Goal: Information Seeking & Learning: Learn about a topic

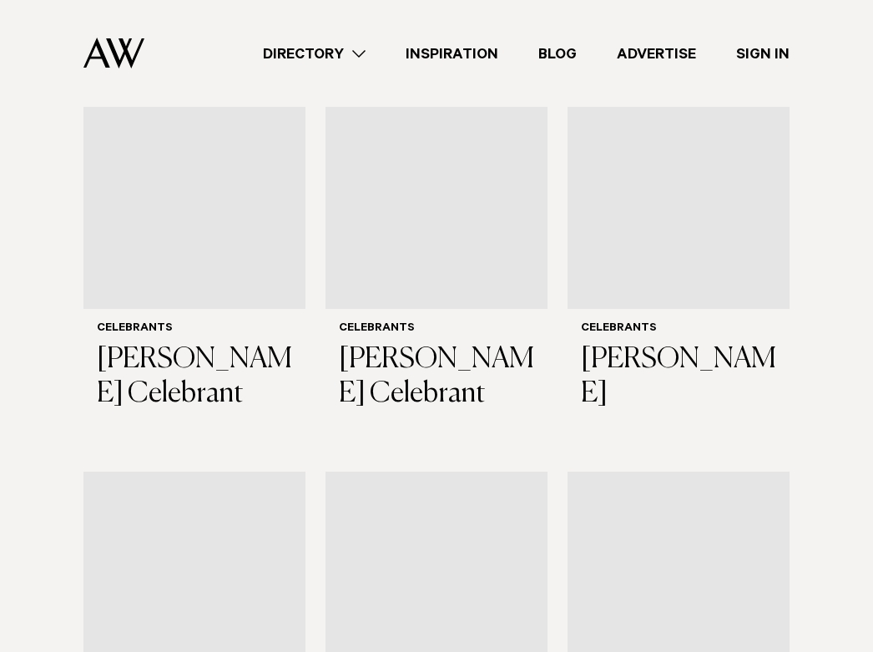
scroll to position [607, 0]
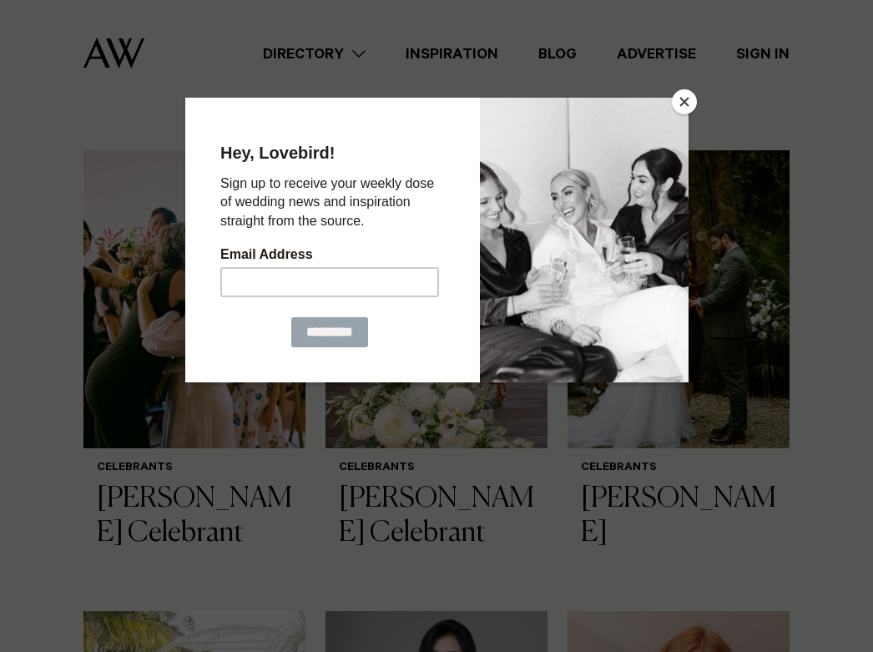
click at [686, 98] on button "Close" at bounding box center [684, 101] width 25 height 25
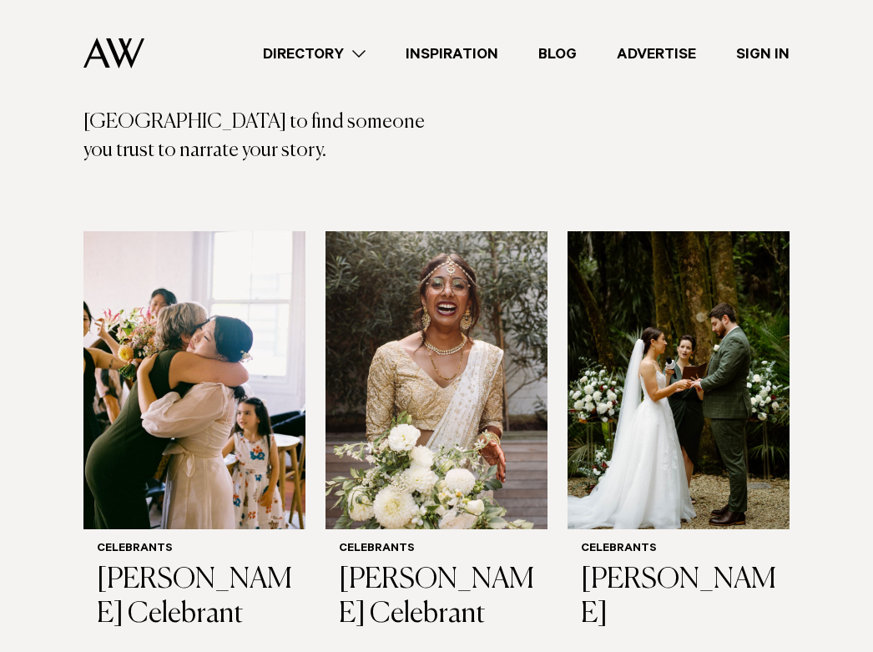
scroll to position [0, 0]
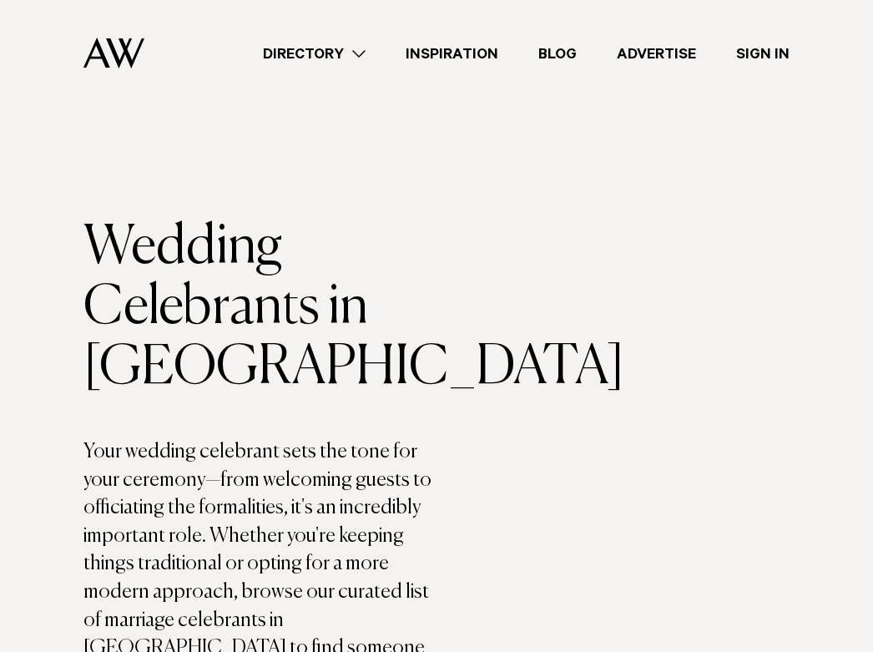
click at [370, 43] on link "Directory" at bounding box center [314, 54] width 143 height 23
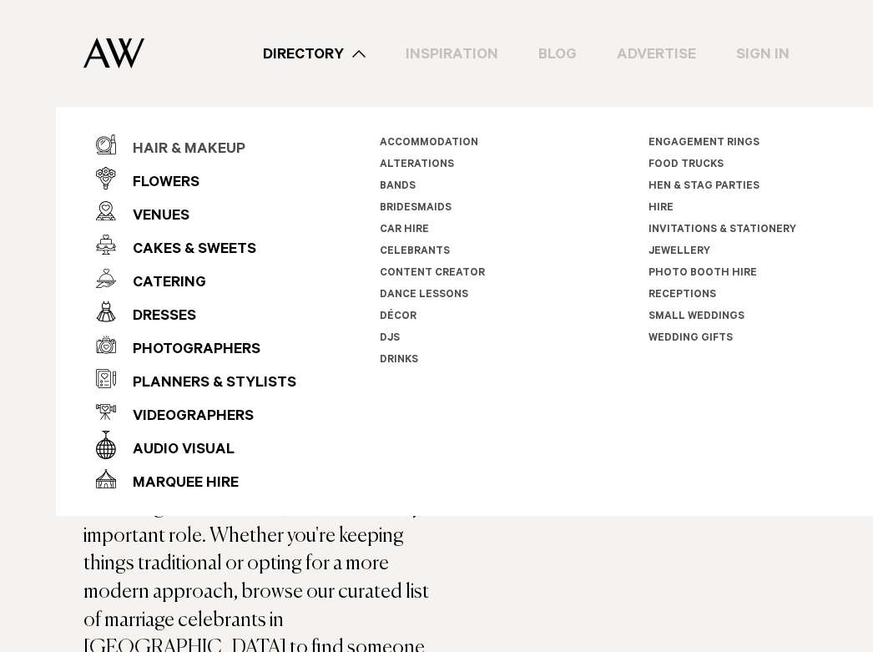
click at [210, 152] on div "Hair & Makeup" at bounding box center [180, 150] width 129 height 33
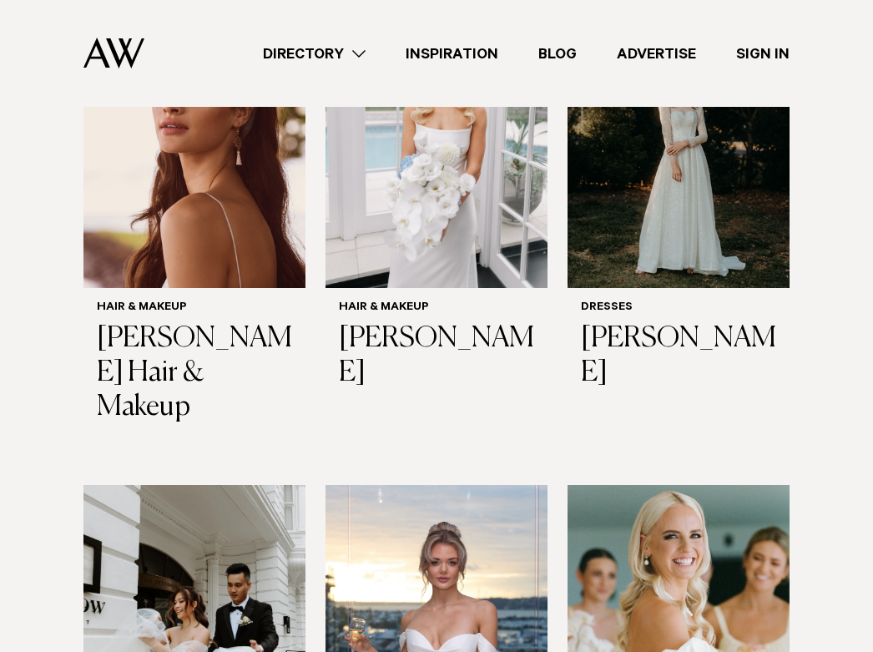
scroll to position [741, 0]
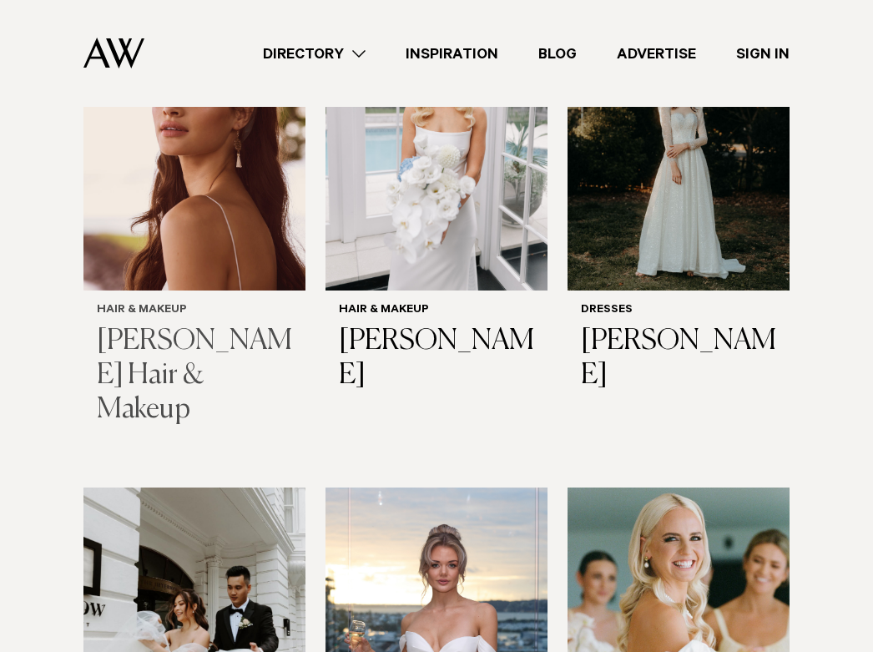
click at [213, 250] on img at bounding box center [194, 142] width 222 height 298
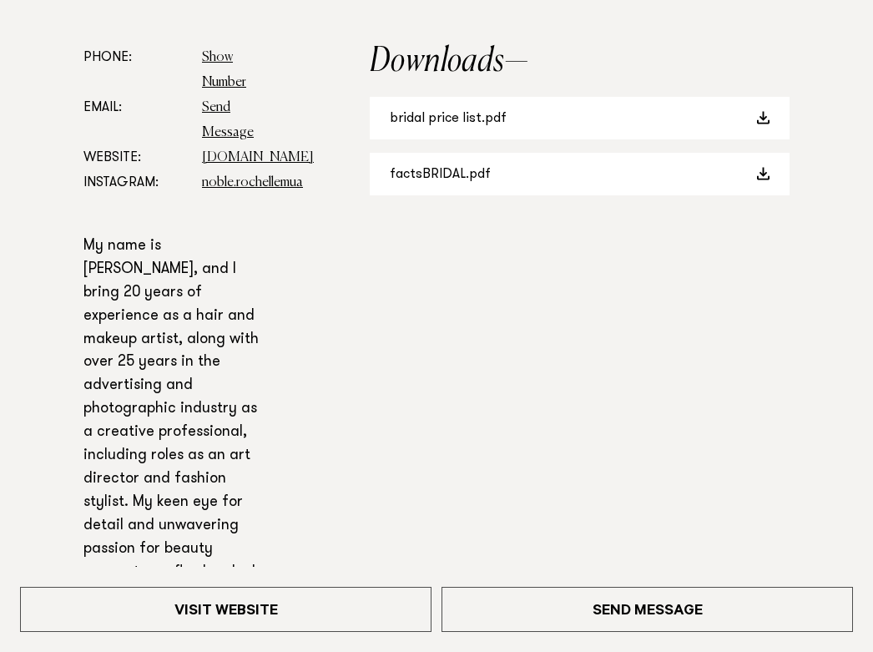
scroll to position [856, 0]
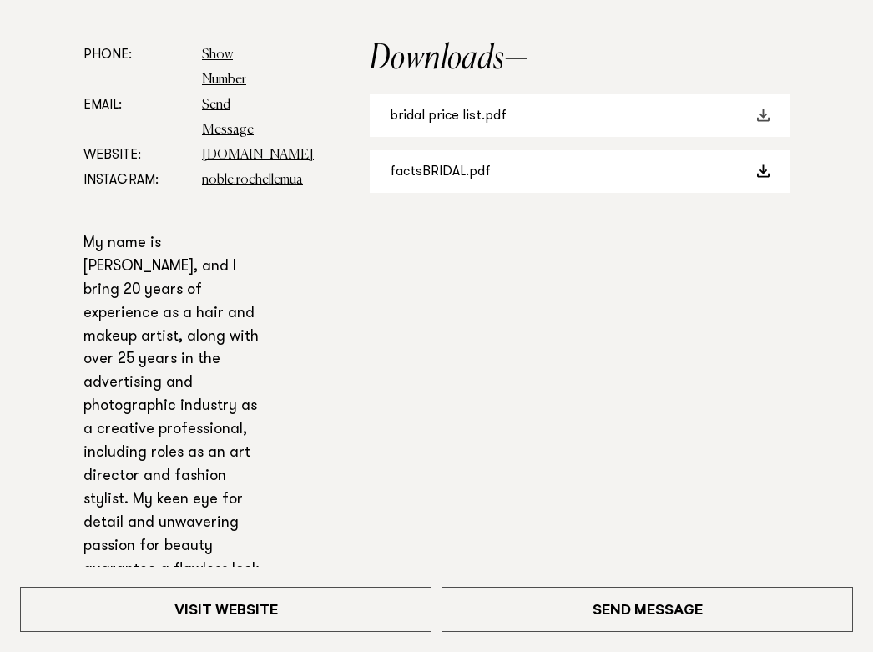
click at [448, 124] on link "bridal price list.pdf" at bounding box center [580, 115] width 420 height 43
click at [736, 179] on link "factsBRIDAL.pdf" at bounding box center [580, 171] width 420 height 43
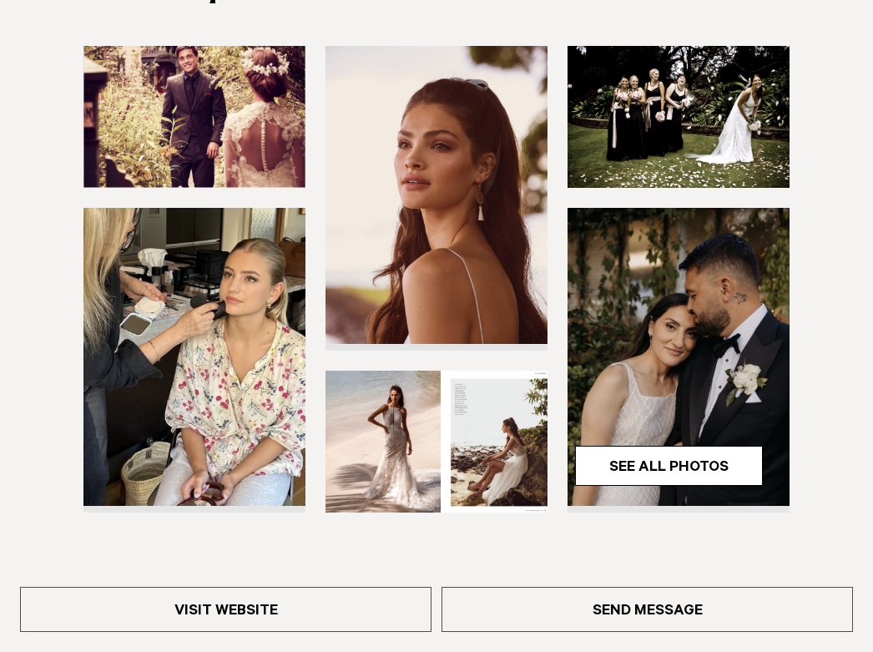
scroll to position [446, 0]
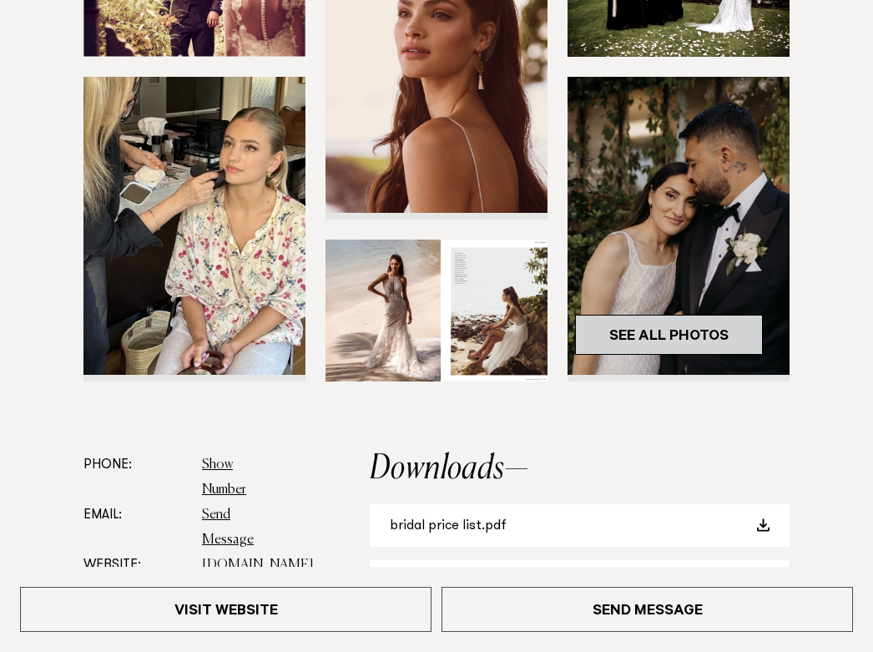
click at [725, 330] on link "See All Photos" at bounding box center [669, 335] width 188 height 40
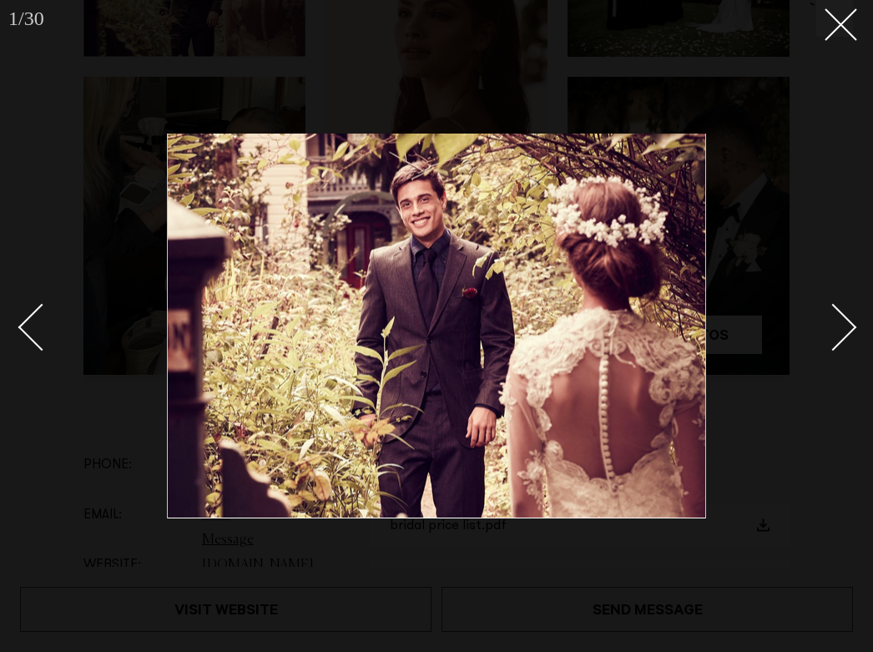
click at [832, 325] on div "Next slide" at bounding box center [834, 327] width 48 height 48
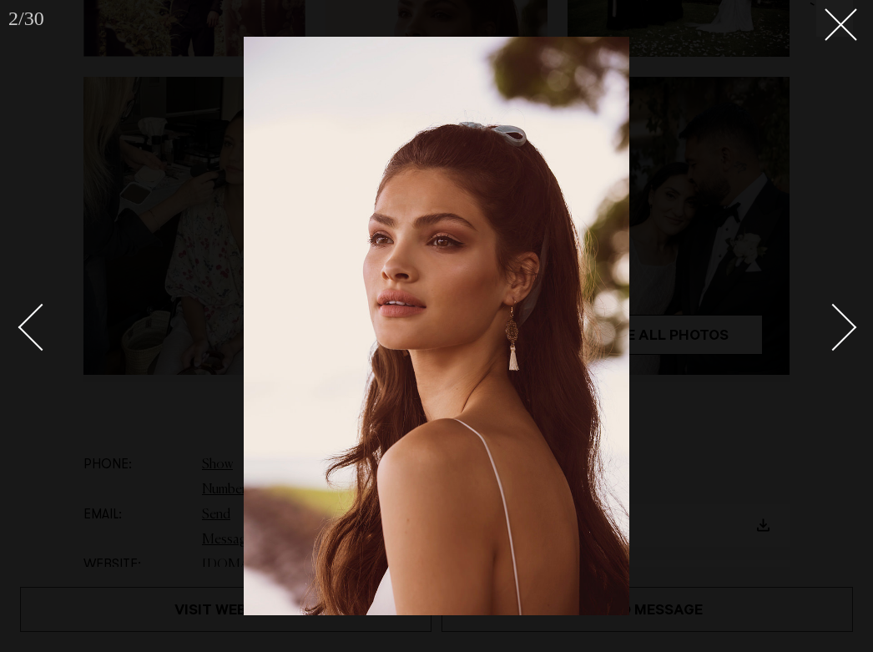
click at [837, 326] on div "Next slide" at bounding box center [834, 327] width 48 height 48
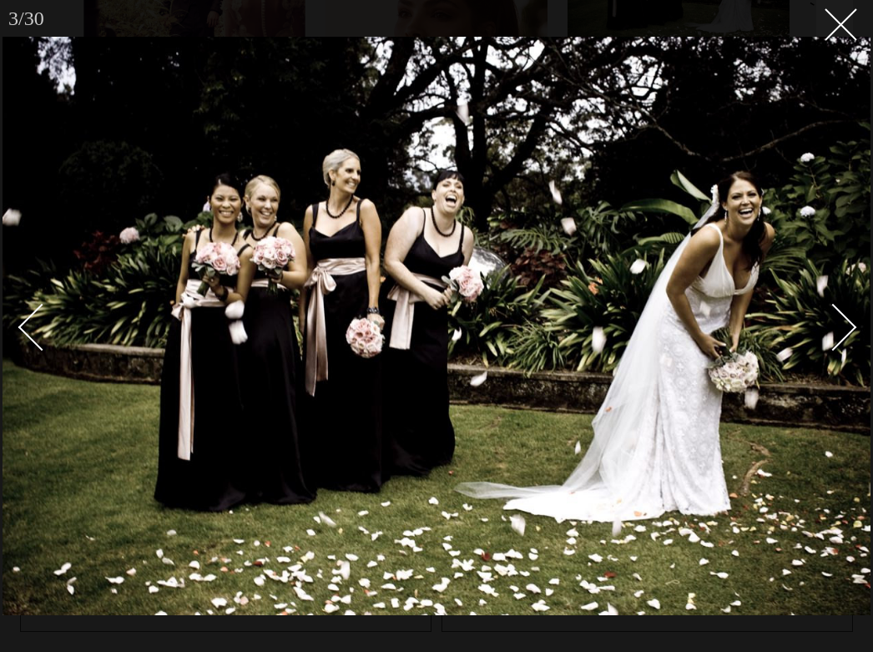
click at [838, 334] on div "Next slide" at bounding box center [834, 327] width 48 height 48
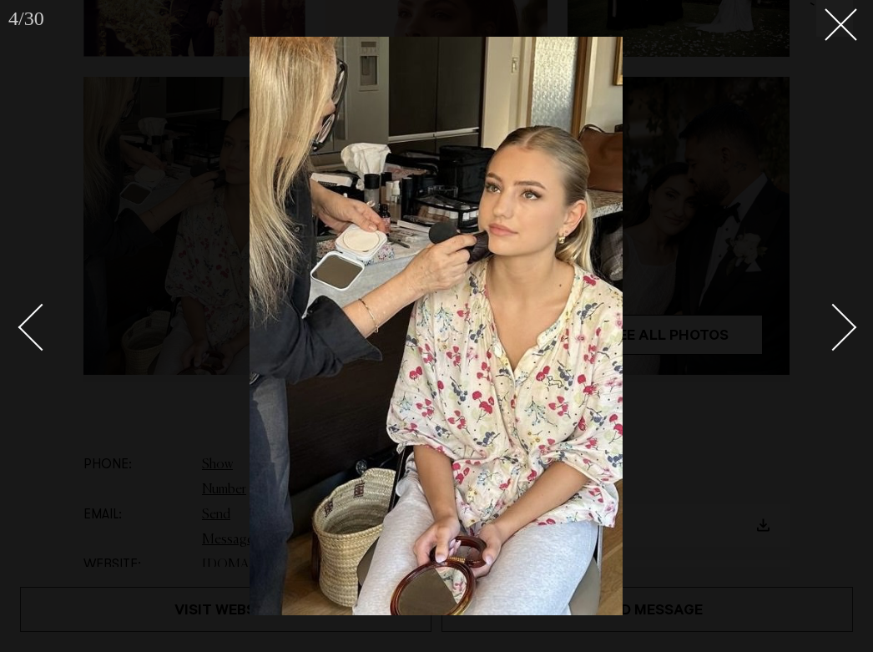
click at [838, 334] on div "Next slide" at bounding box center [834, 327] width 48 height 48
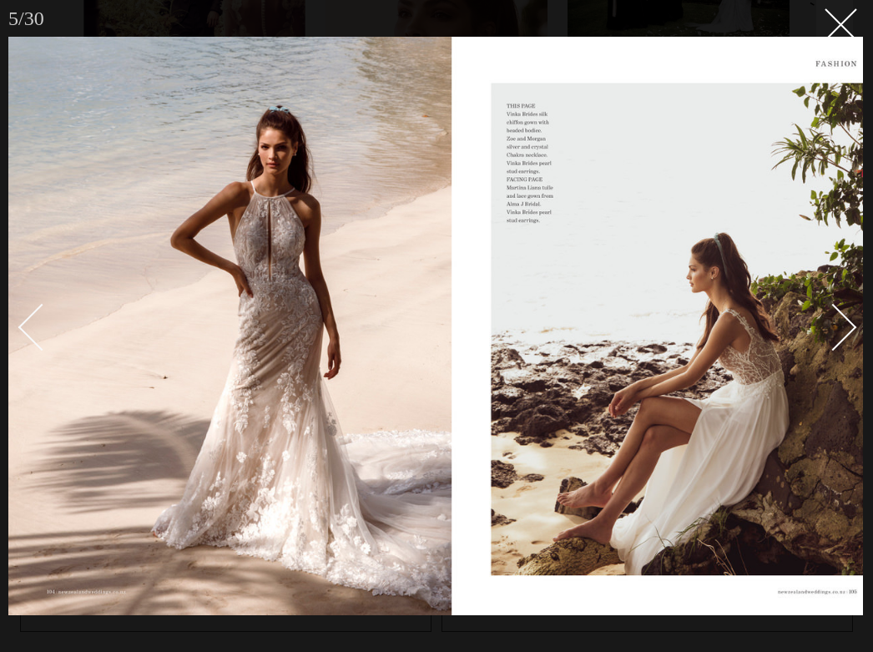
click at [839, 334] on div "Next slide" at bounding box center [834, 327] width 48 height 48
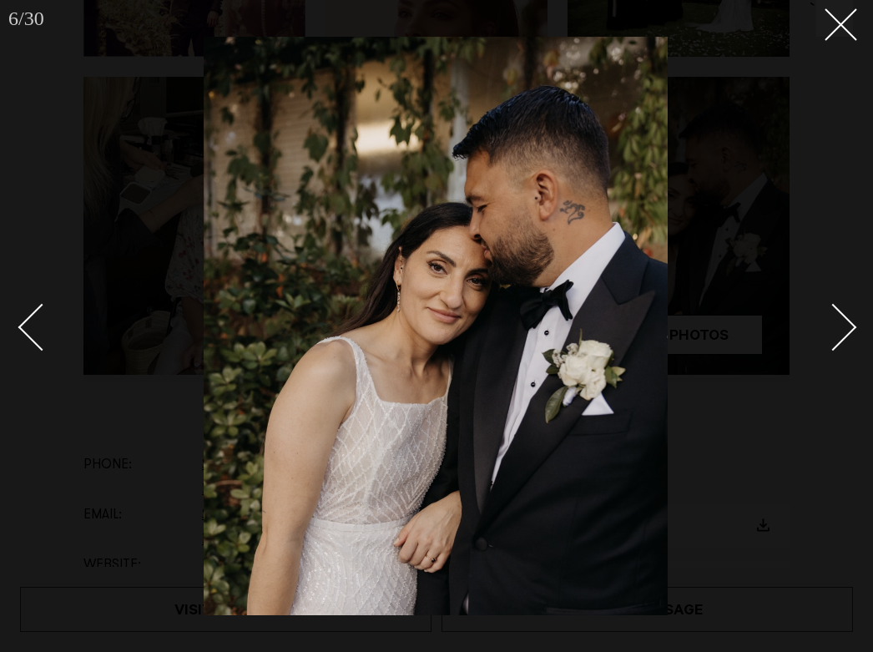
click at [839, 334] on div "Next slide" at bounding box center [834, 327] width 48 height 48
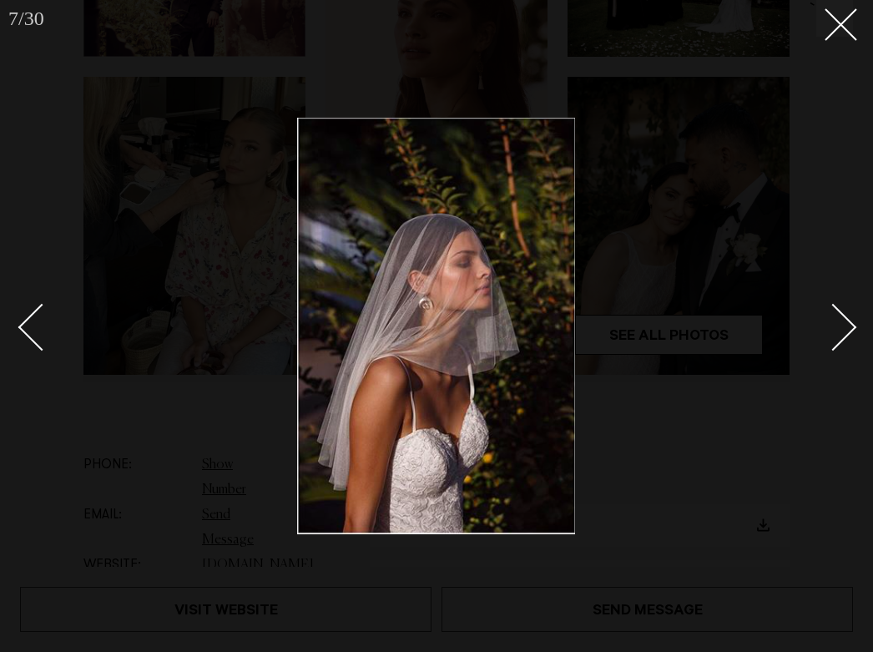
click at [839, 334] on div "Next slide" at bounding box center [834, 327] width 48 height 48
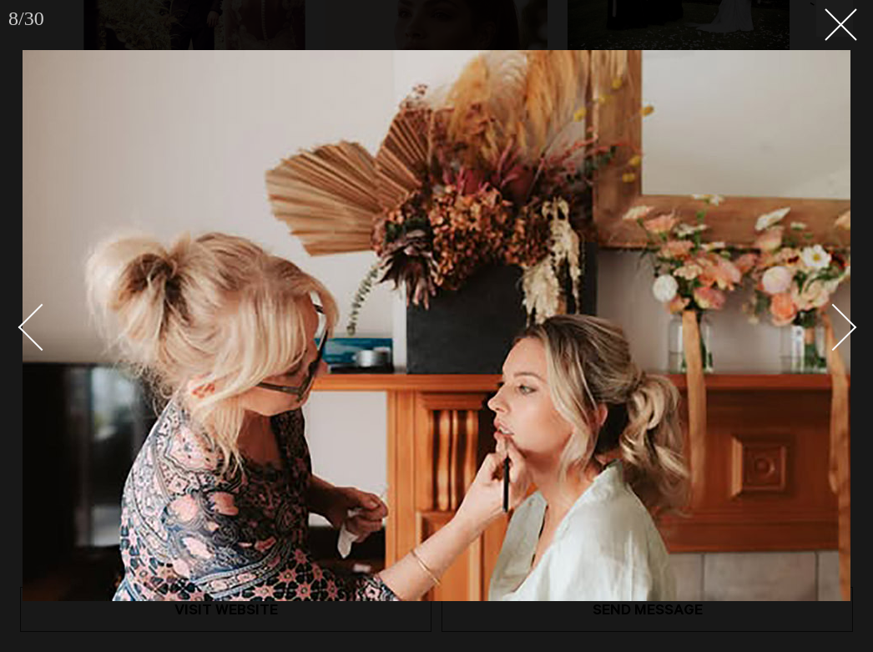
click at [839, 334] on div "Next slide" at bounding box center [834, 327] width 48 height 48
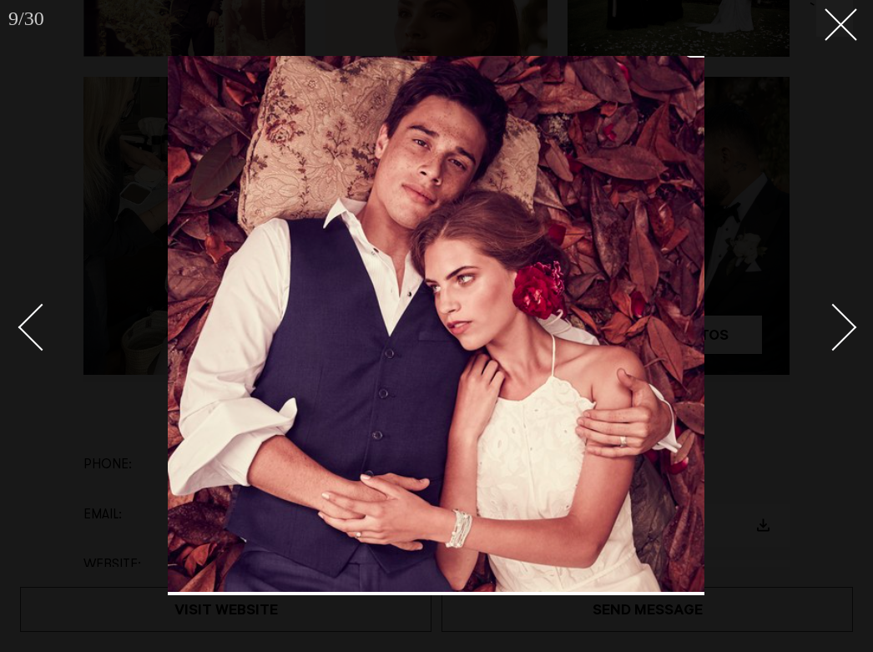
click at [839, 334] on div "Next slide" at bounding box center [834, 327] width 48 height 48
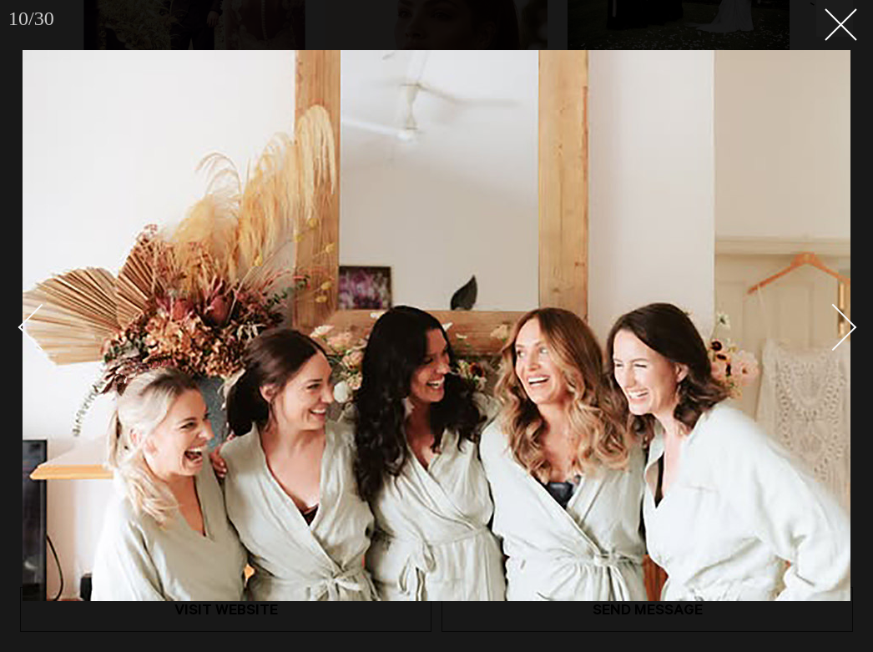
click at [839, 334] on div "Next slide" at bounding box center [834, 327] width 48 height 48
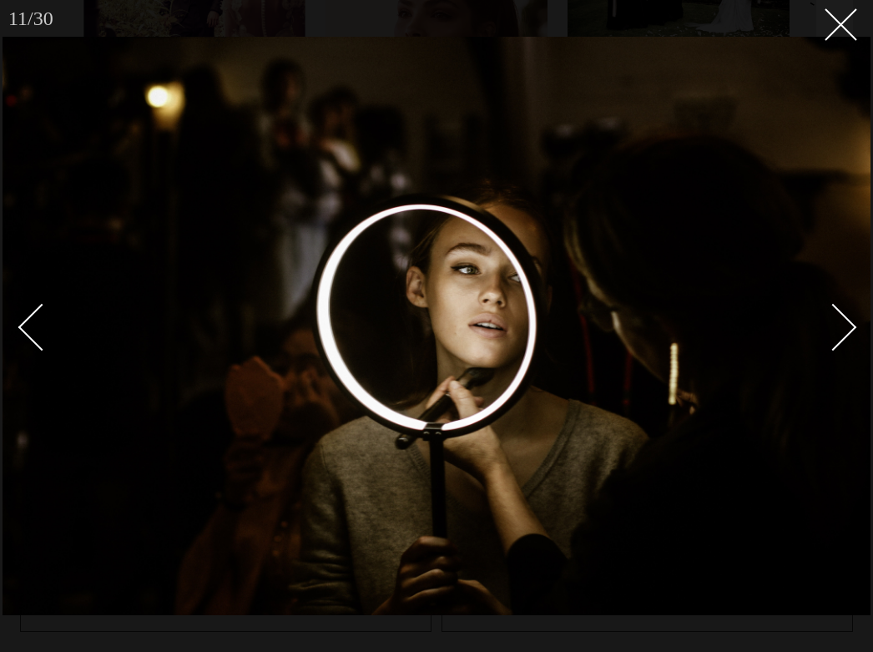
click at [839, 334] on div "Next slide" at bounding box center [834, 327] width 48 height 48
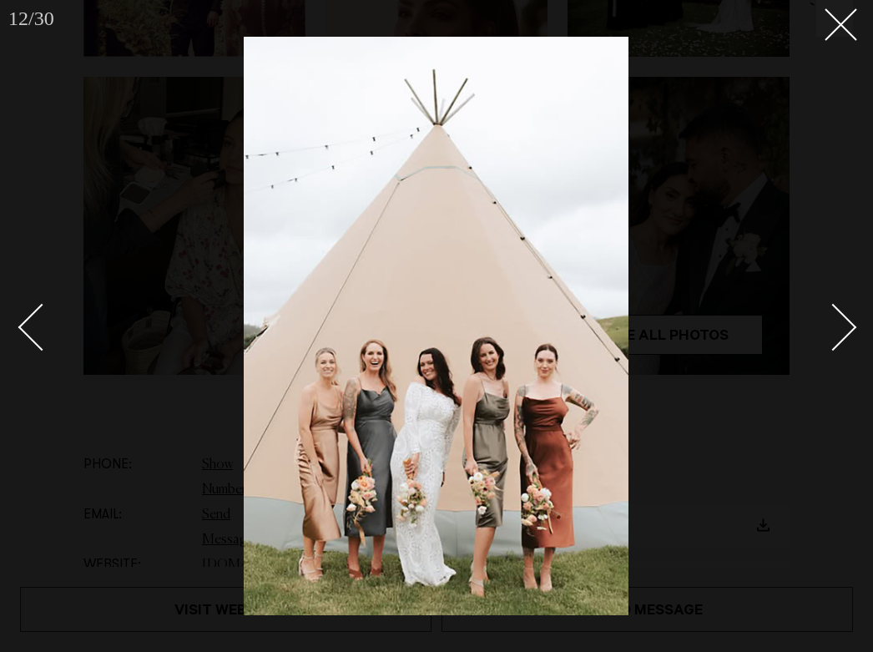
click at [839, 335] on div "Next slide" at bounding box center [834, 327] width 48 height 48
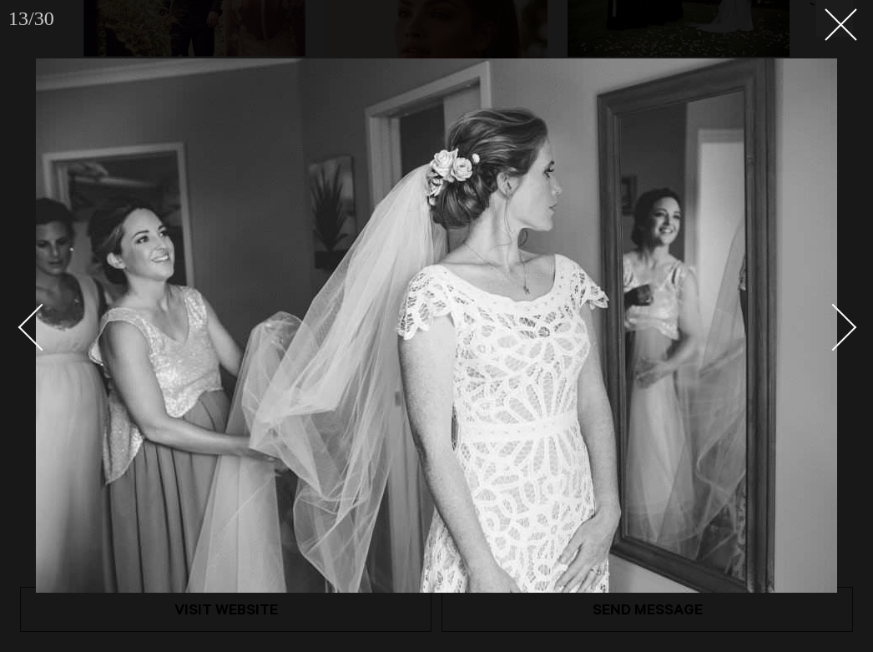
click at [839, 335] on div "Next slide" at bounding box center [834, 327] width 48 height 48
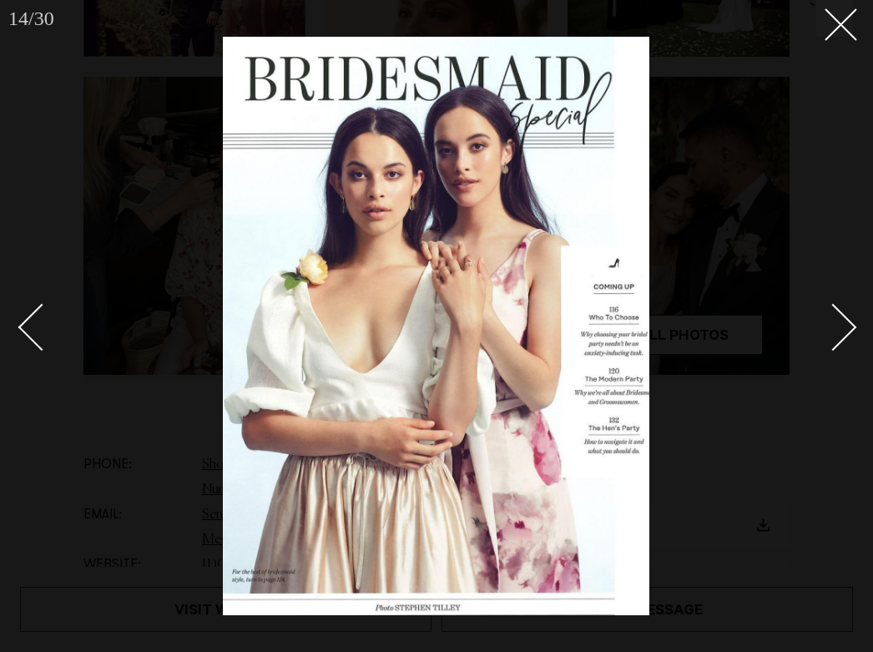
click at [839, 335] on div "Next slide" at bounding box center [834, 327] width 48 height 48
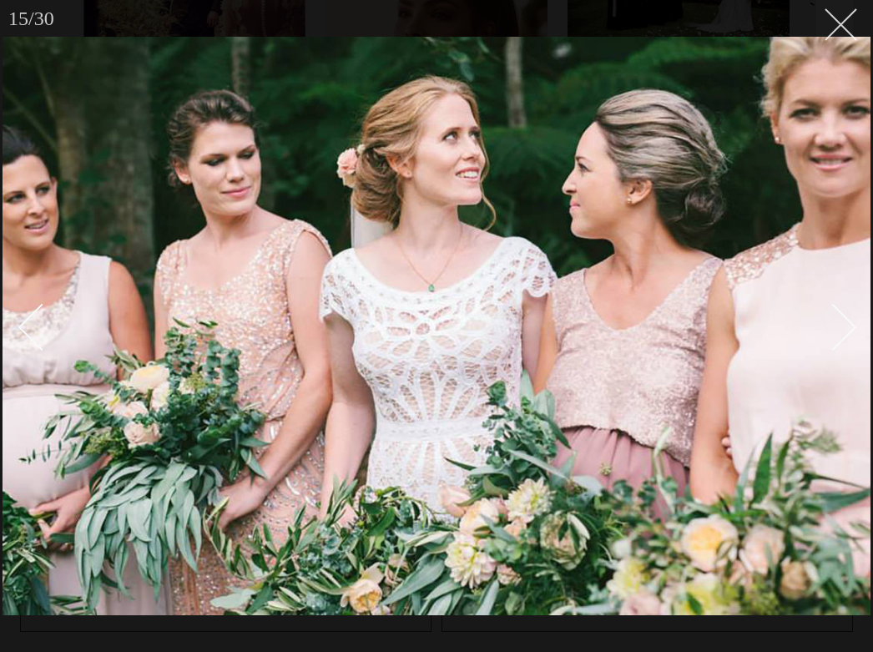
click at [843, 32] on button at bounding box center [835, 18] width 37 height 37
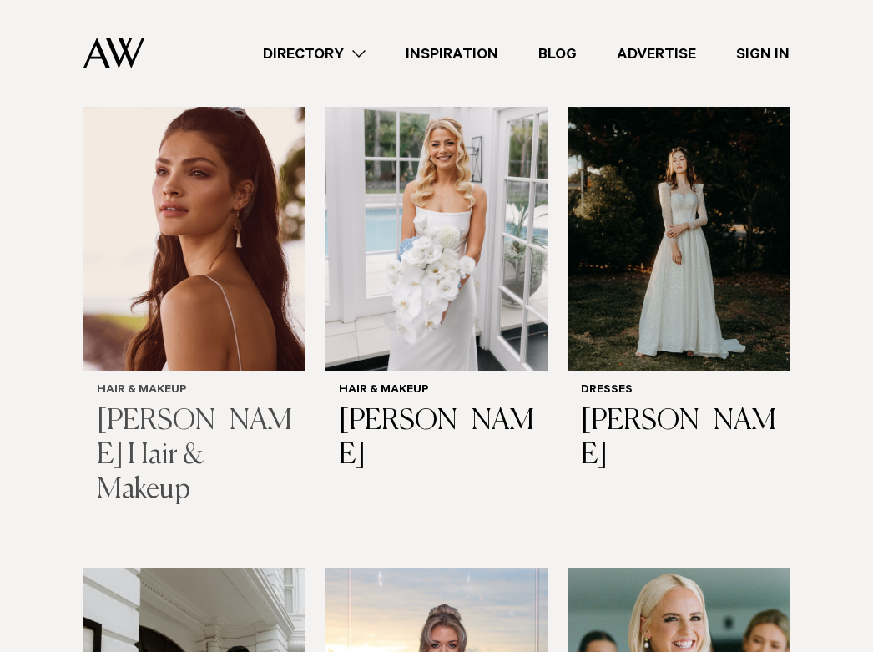
scroll to position [648, 0]
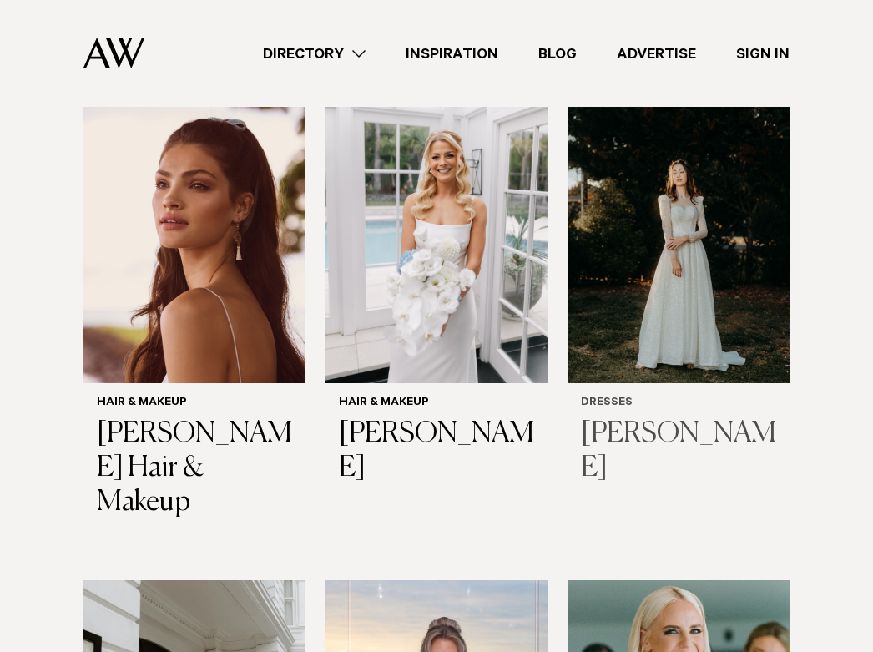
click at [630, 263] on img at bounding box center [679, 235] width 222 height 298
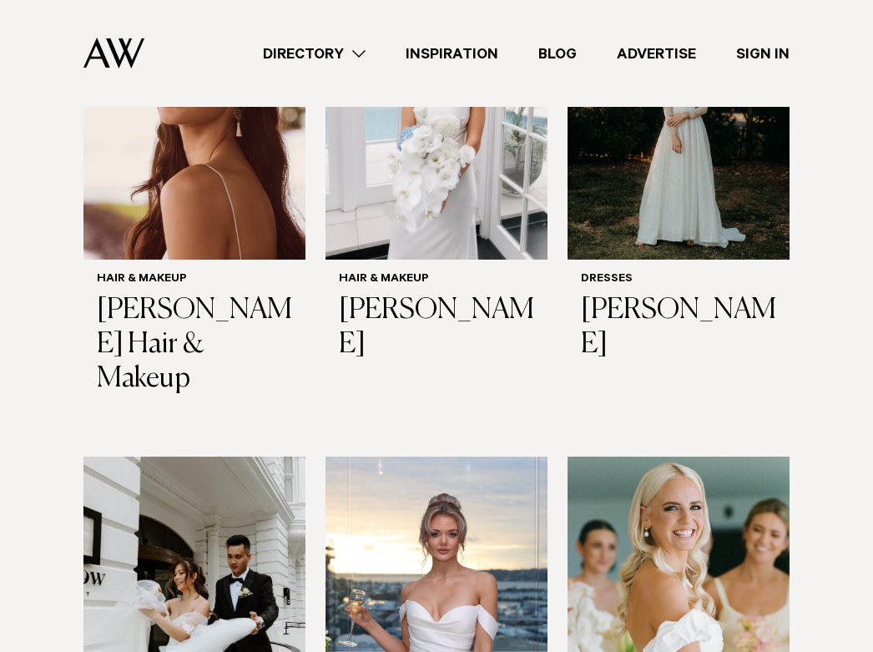
scroll to position [783, 0]
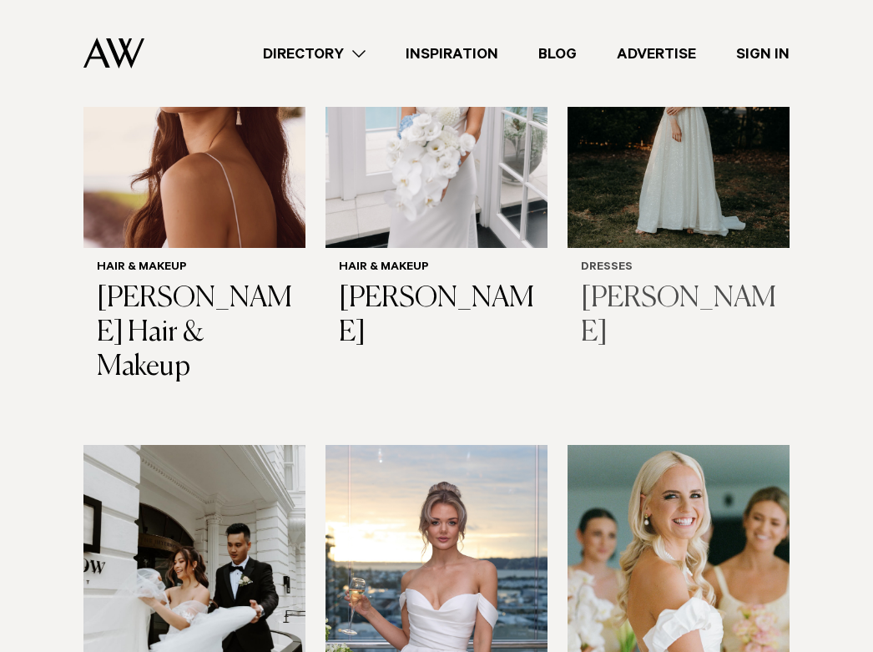
click at [610, 211] on img at bounding box center [679, 100] width 222 height 298
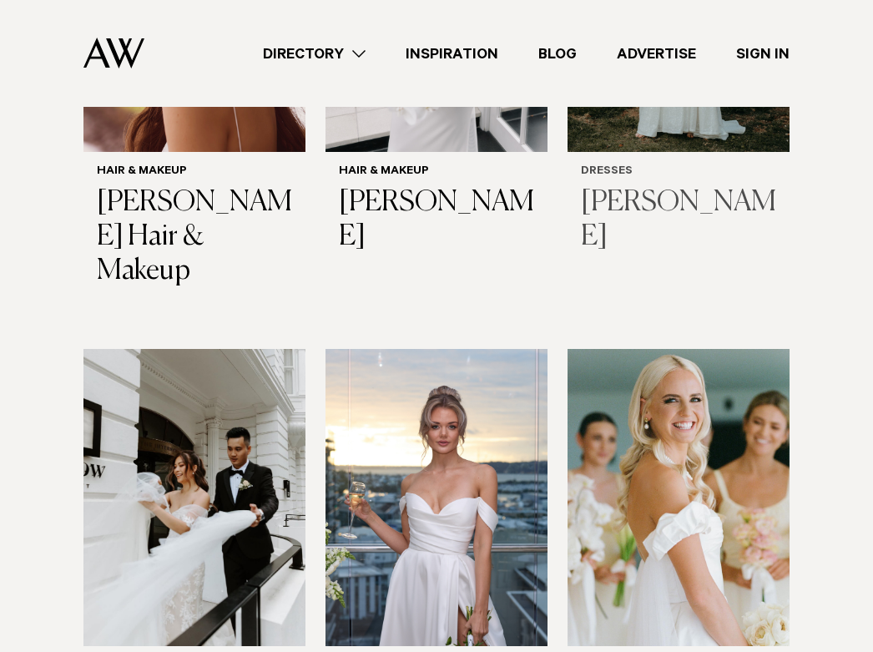
scroll to position [1079, 0]
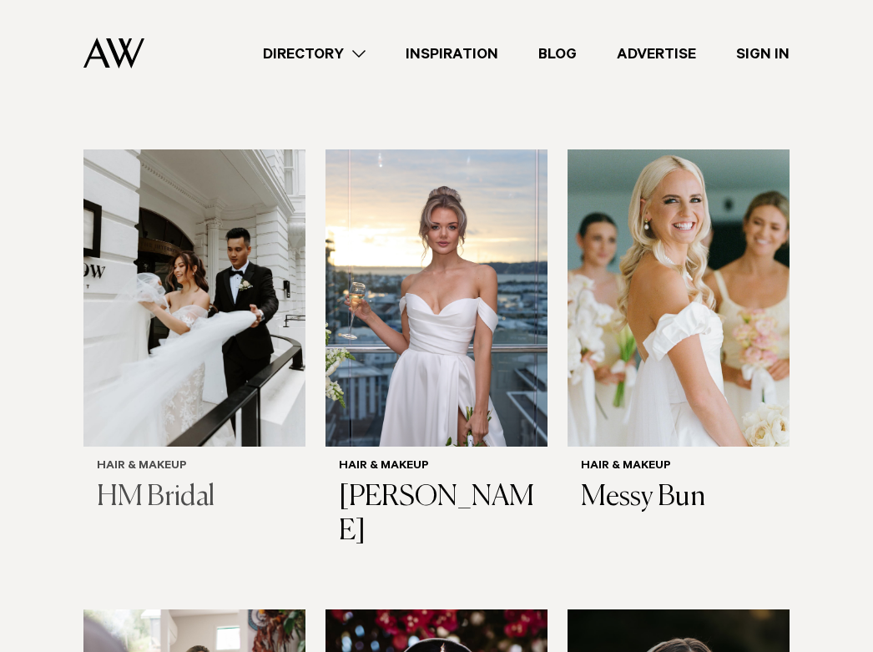
click at [240, 404] on img at bounding box center [194, 298] width 222 height 298
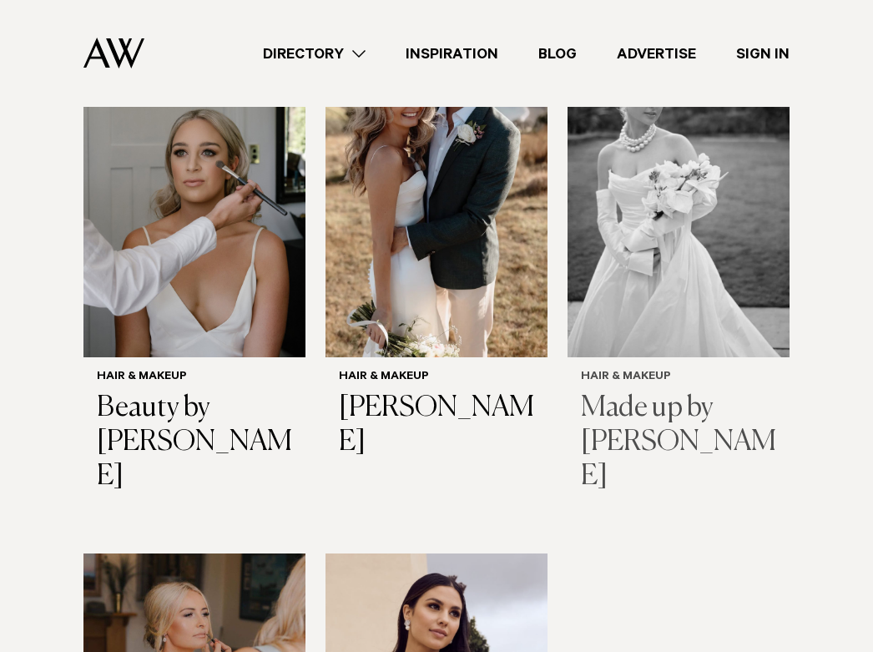
scroll to position [3099, 0]
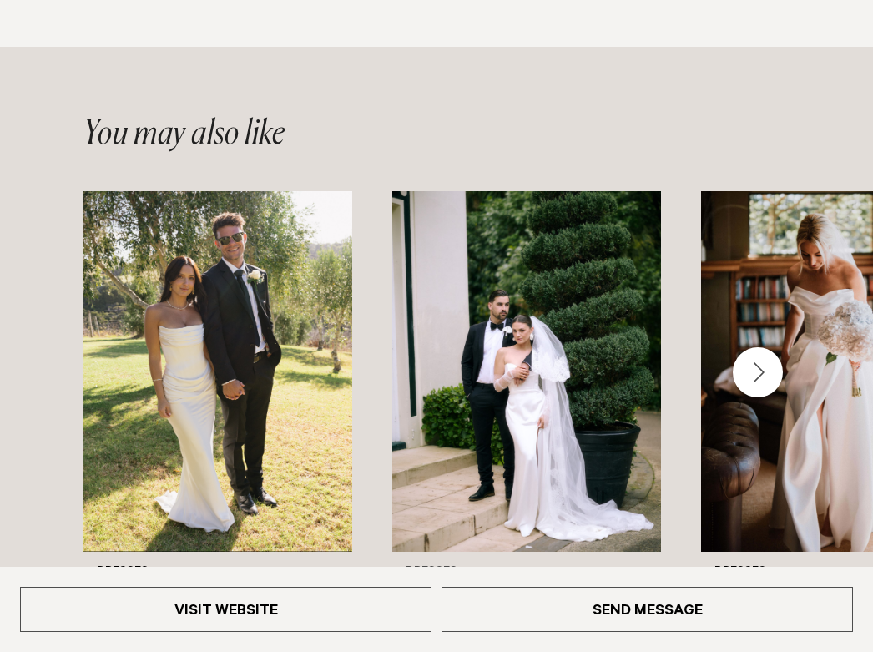
scroll to position [2756, 0]
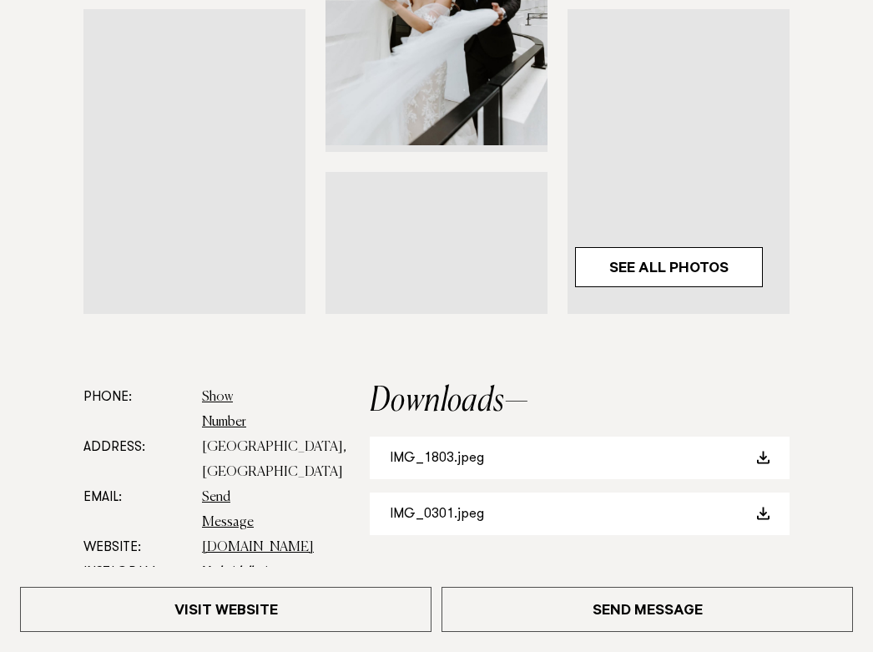
scroll to position [568, 0]
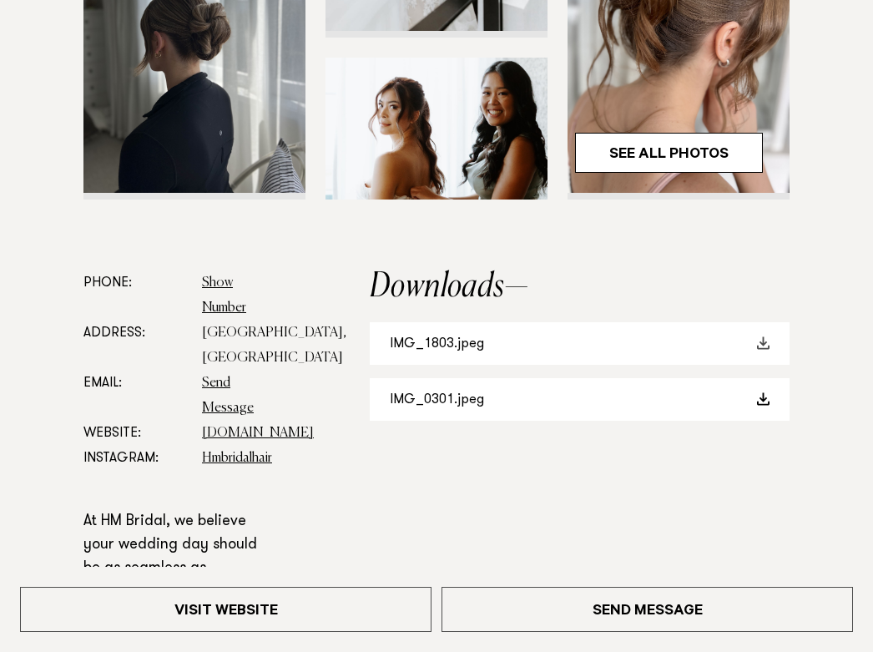
click at [437, 341] on link "IMG_1803.jpeg" at bounding box center [580, 343] width 420 height 43
click at [516, 399] on link "IMG_0301.jpeg" at bounding box center [580, 399] width 420 height 43
click at [507, 399] on link "IMG_0301.jpeg" at bounding box center [580, 399] width 420 height 43
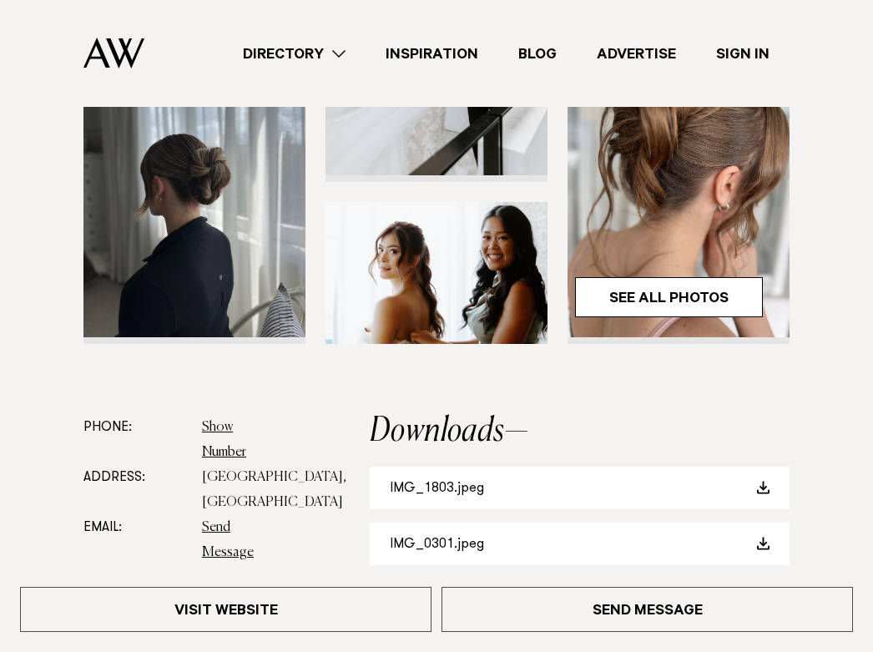
scroll to position [178, 0]
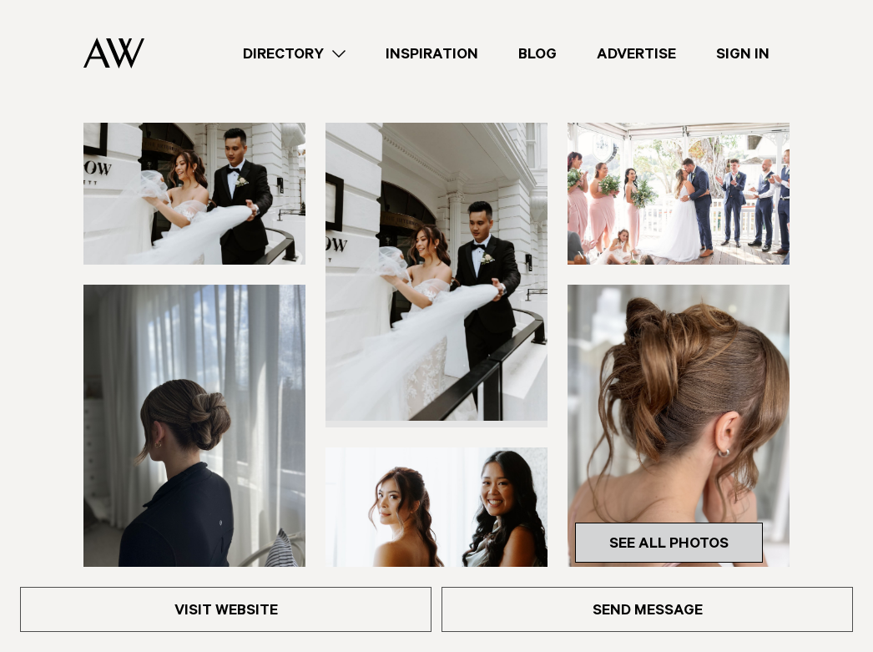
click at [611, 537] on link "See All Photos" at bounding box center [669, 543] width 188 height 40
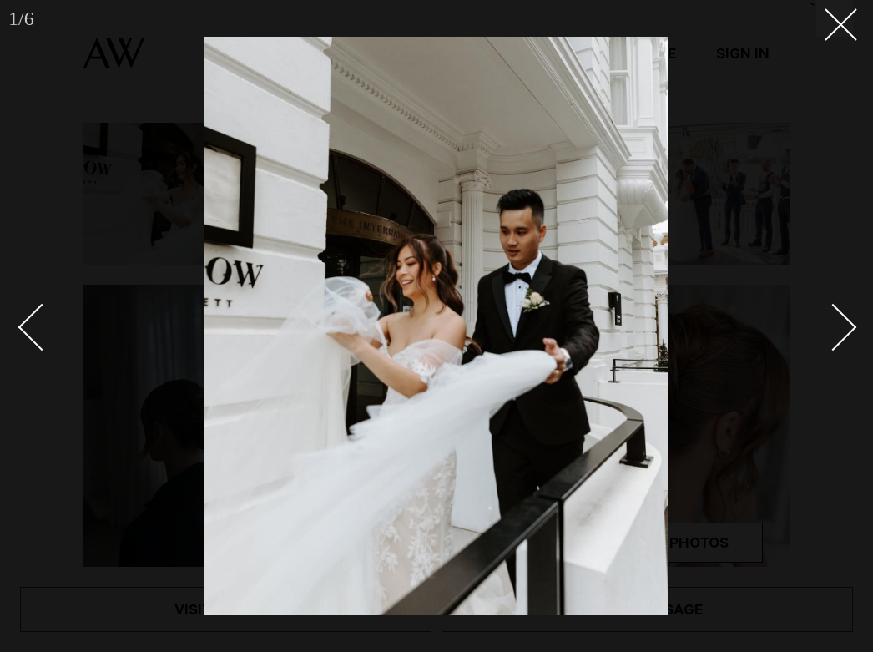
click at [852, 326] on div "Next slide" at bounding box center [834, 327] width 48 height 48
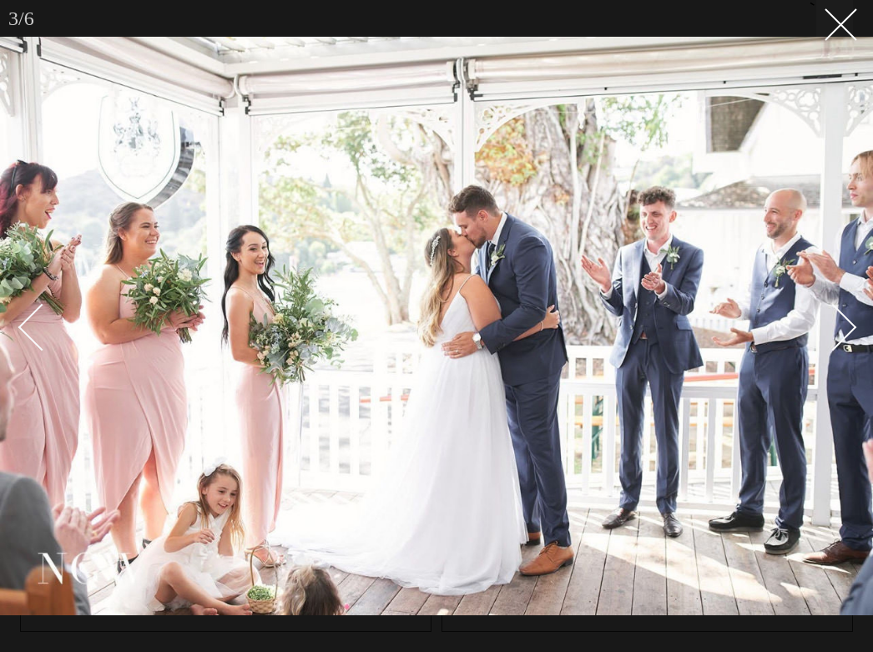
click at [842, 323] on div "Next slide" at bounding box center [834, 327] width 48 height 48
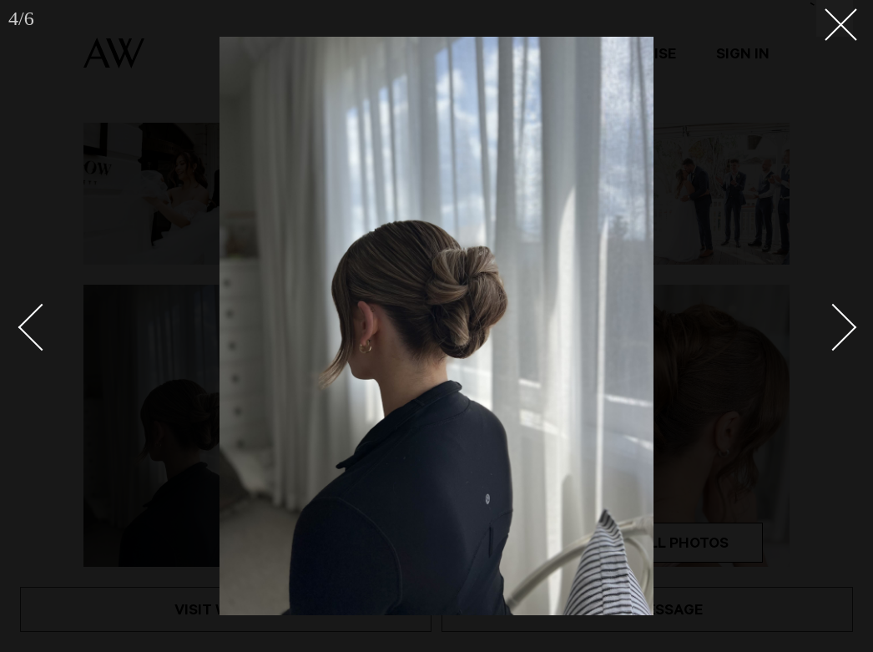
click at [842, 323] on div "Next slide" at bounding box center [834, 327] width 48 height 48
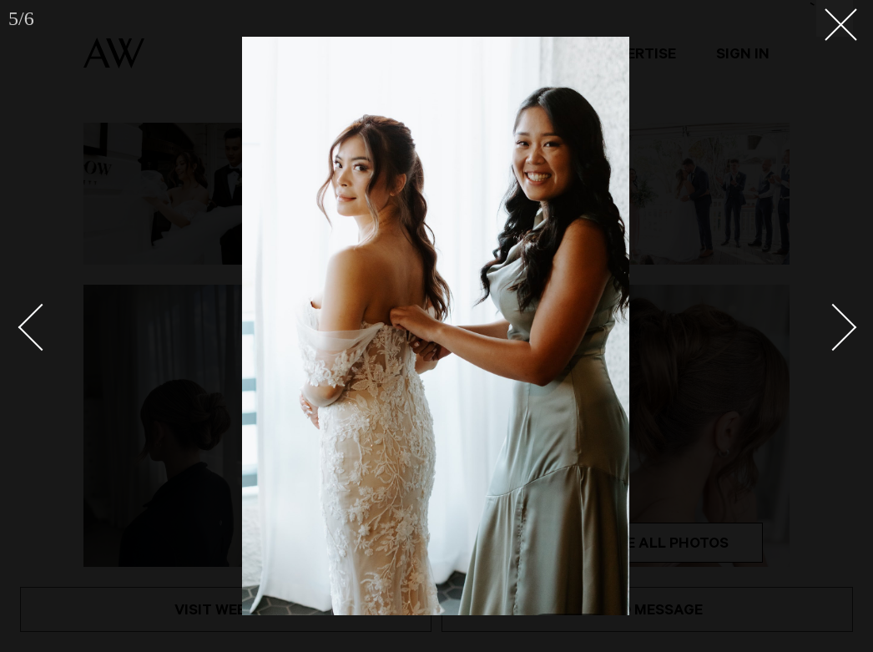
click at [842, 324] on div "Next slide" at bounding box center [834, 327] width 48 height 48
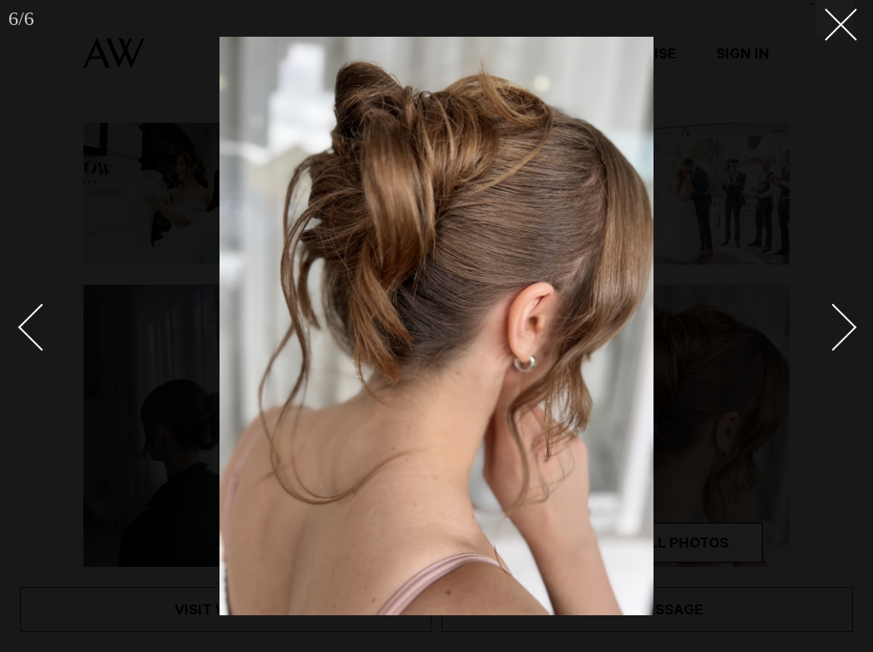
click at [842, 324] on div "Next slide" at bounding box center [834, 327] width 48 height 48
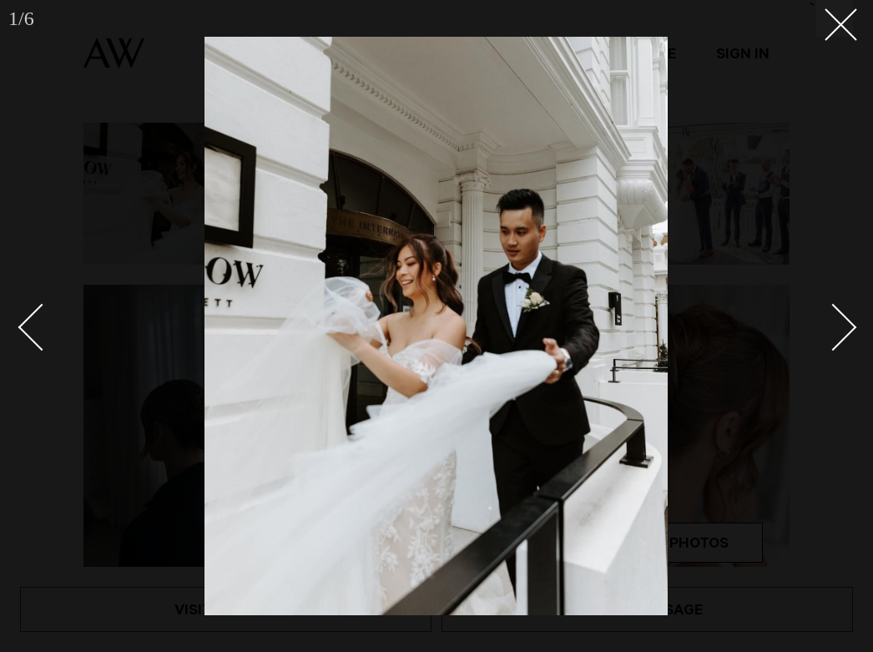
click at [842, 324] on div "Next slide" at bounding box center [834, 327] width 48 height 48
click at [840, 324] on div "Next slide" at bounding box center [834, 327] width 48 height 48
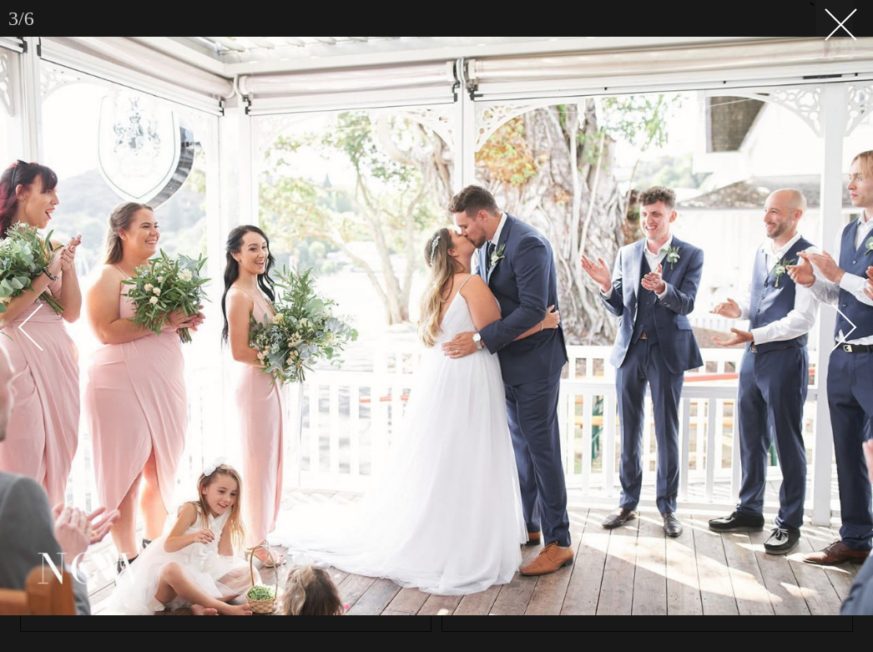
click at [834, 324] on div "Next slide" at bounding box center [834, 327] width 48 height 48
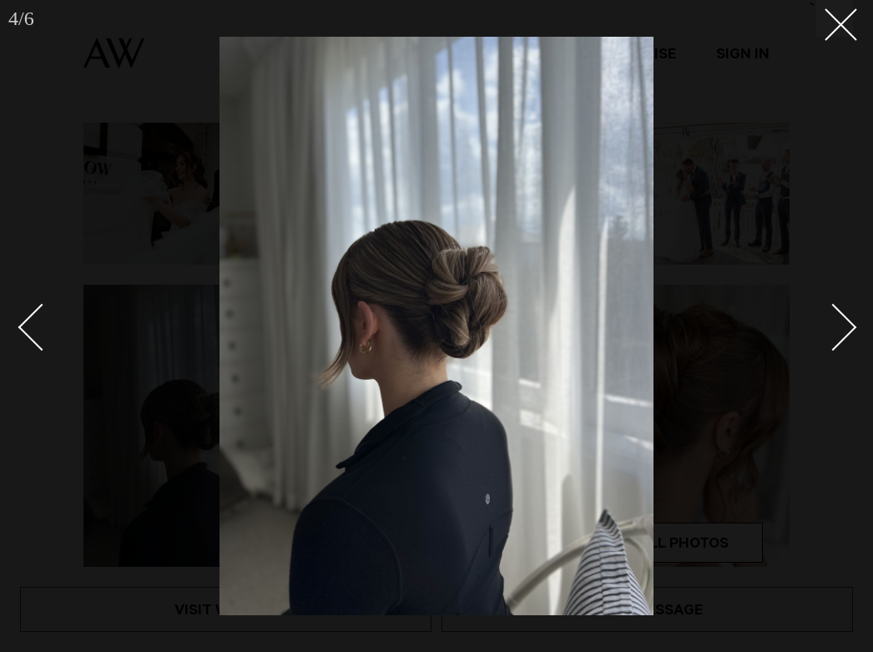
click at [834, 324] on div "Next slide" at bounding box center [834, 327] width 48 height 48
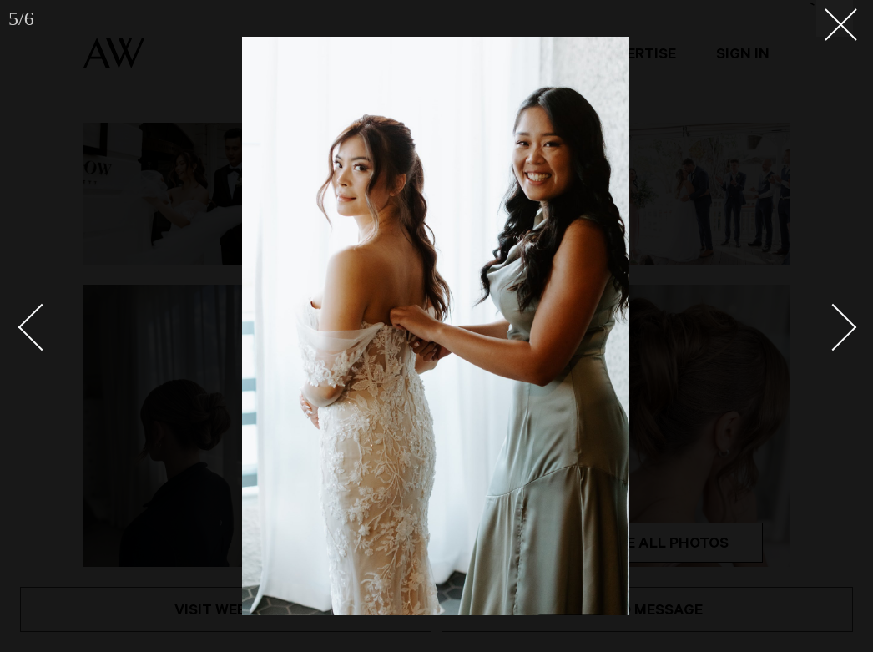
click at [834, 324] on div "Next slide" at bounding box center [834, 327] width 48 height 48
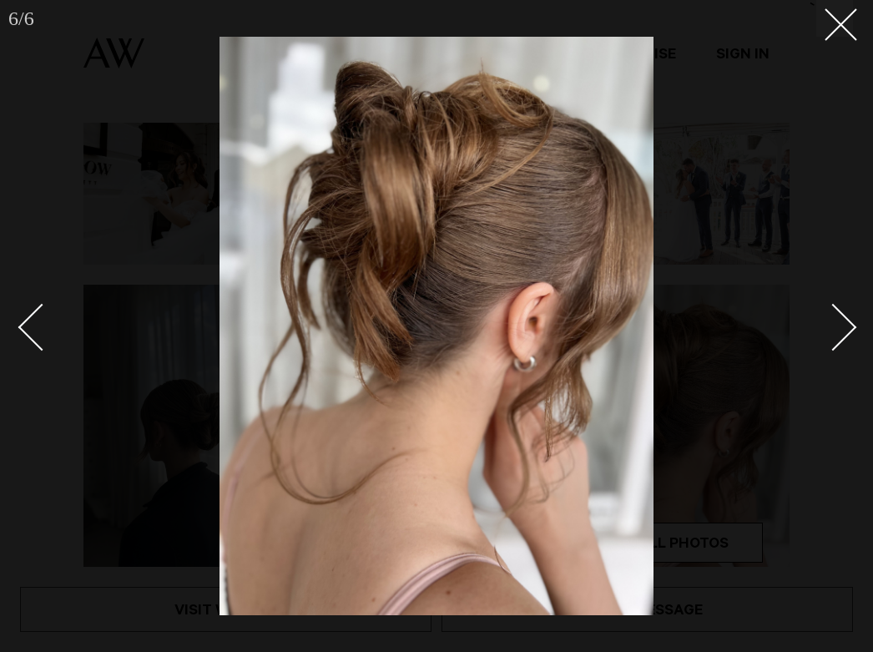
click at [834, 324] on div "Next slide" at bounding box center [834, 327] width 48 height 48
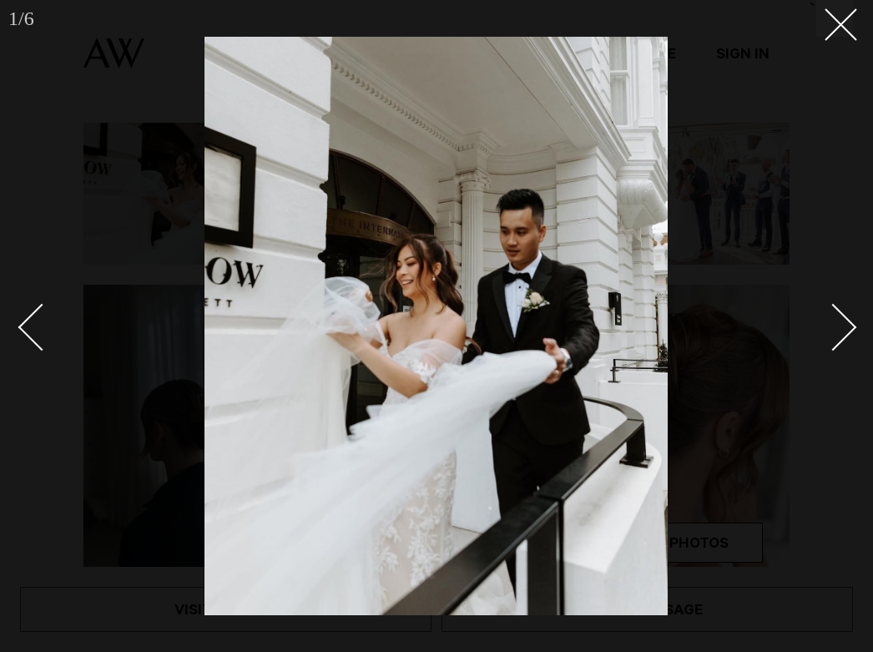
click at [834, 324] on div "Next slide" at bounding box center [834, 327] width 48 height 48
click at [833, 32] on line at bounding box center [841, 24] width 31 height 31
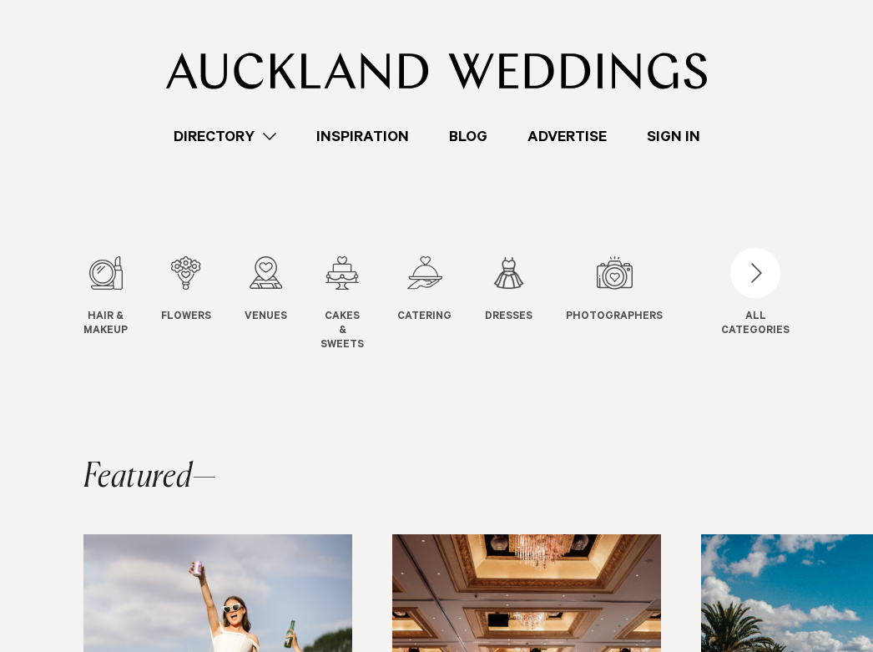
scroll to position [8, 0]
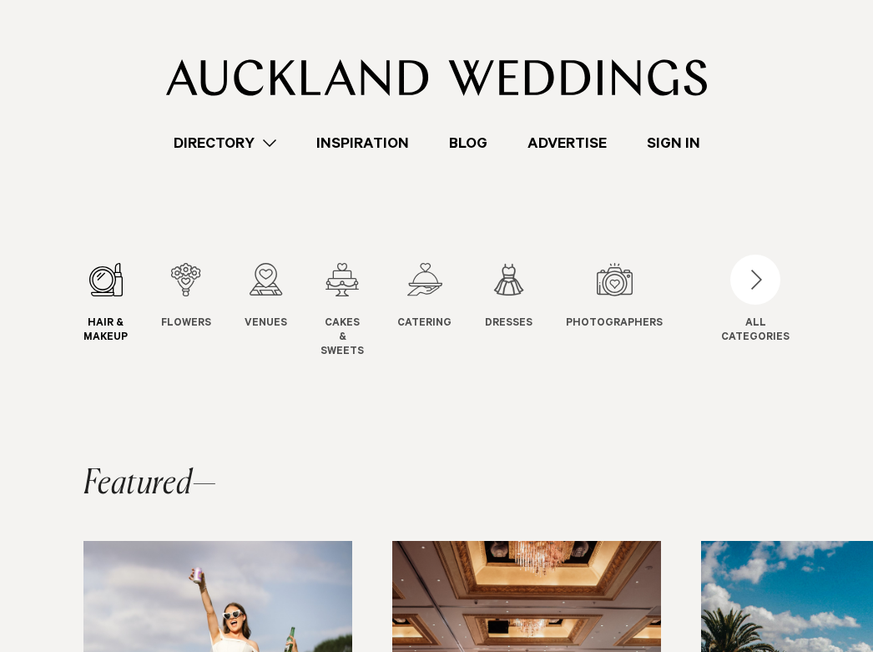
click at [119, 283] on div "1 / 12" at bounding box center [105, 279] width 44 height 33
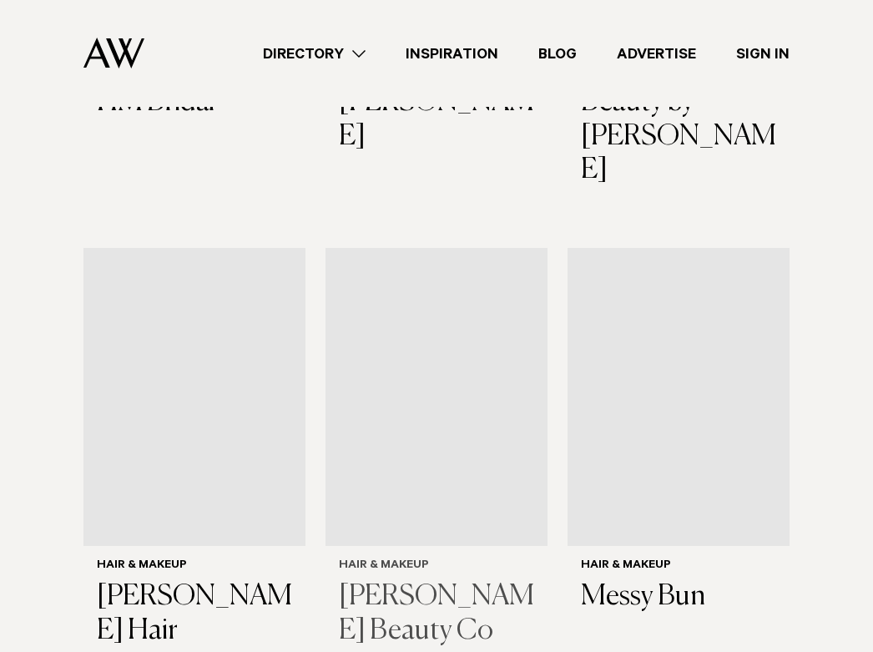
scroll to position [2877, 0]
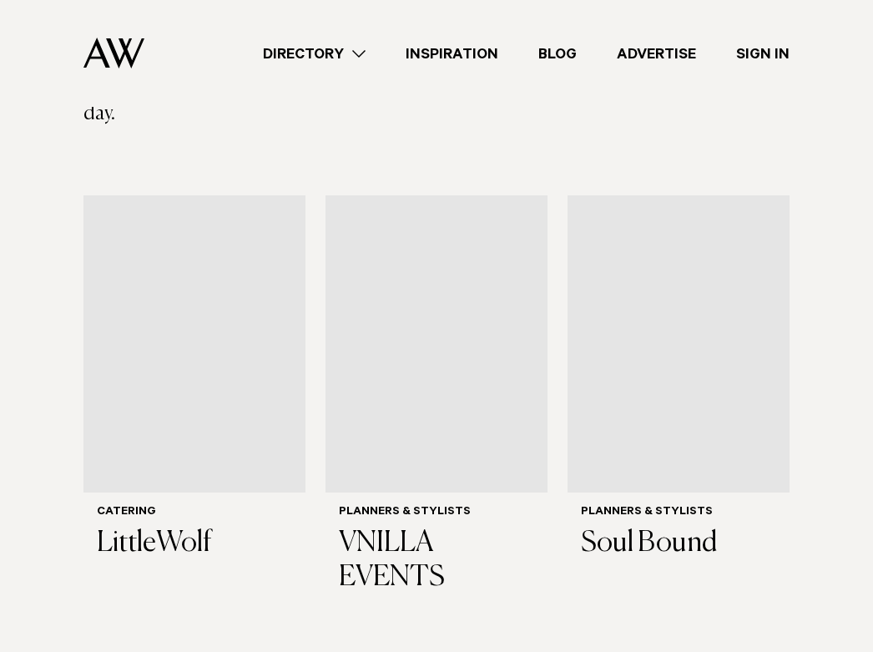
scroll to position [680, 0]
